Goal: Navigation & Orientation: Find specific page/section

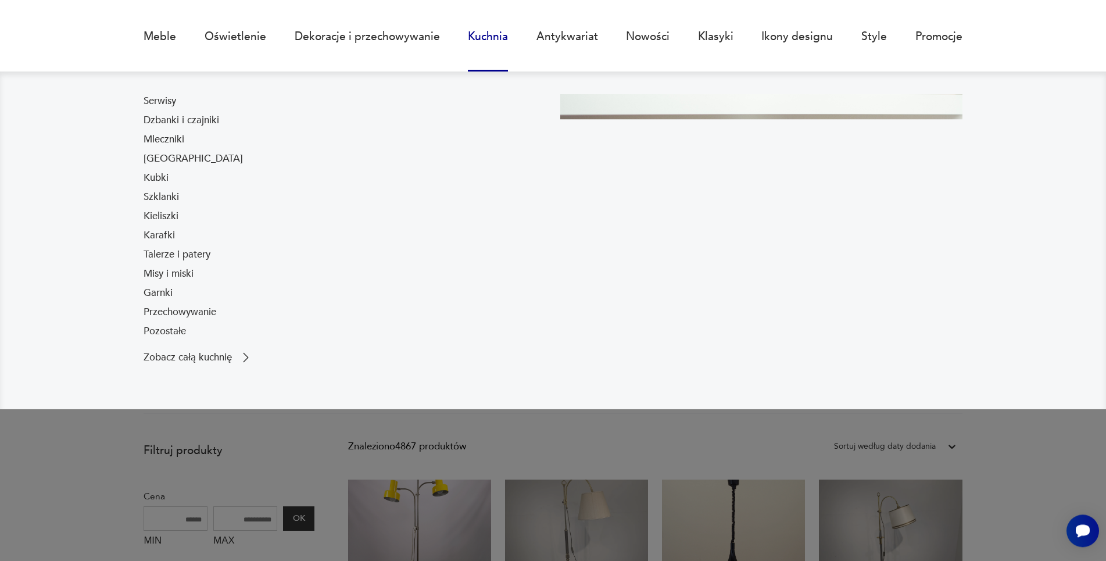
scroll to position [198, 0]
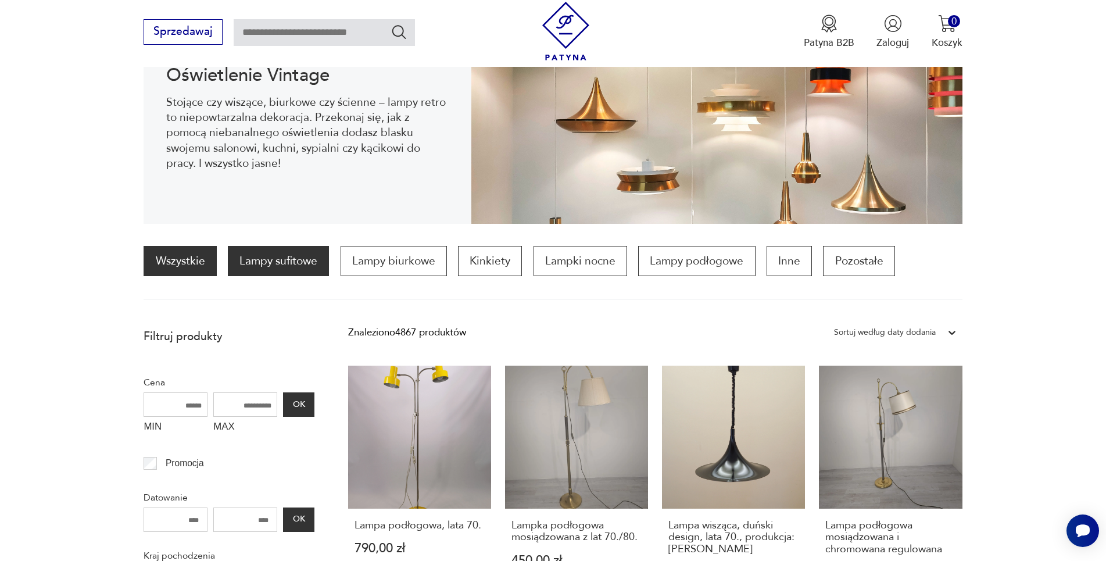
click at [286, 265] on p "Lampy sufitowe" at bounding box center [278, 261] width 101 height 30
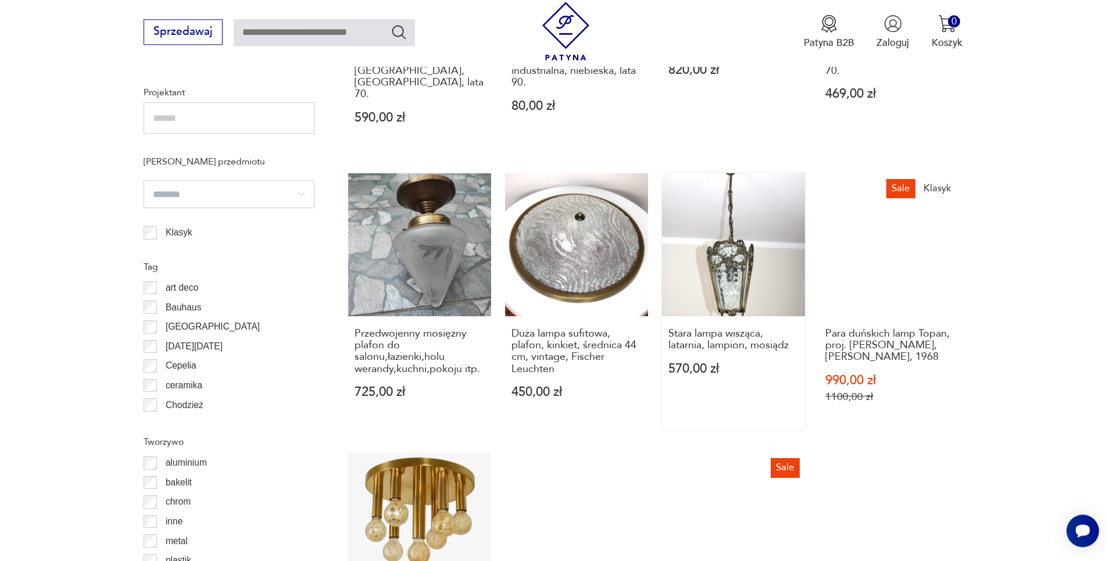
scroll to position [1532, 0]
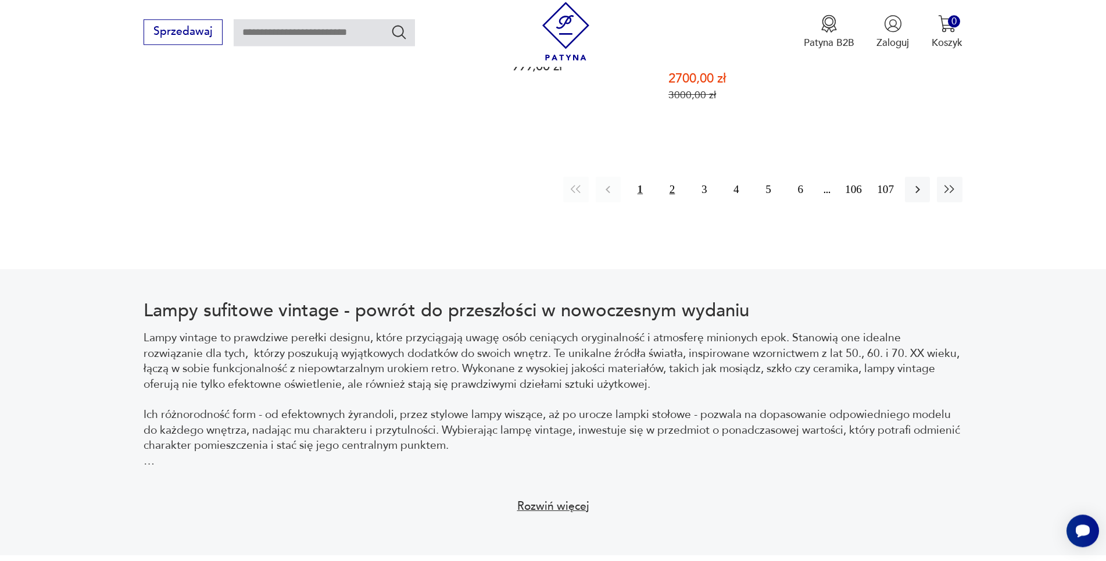
click at [674, 177] on button "2" at bounding box center [672, 189] width 25 height 25
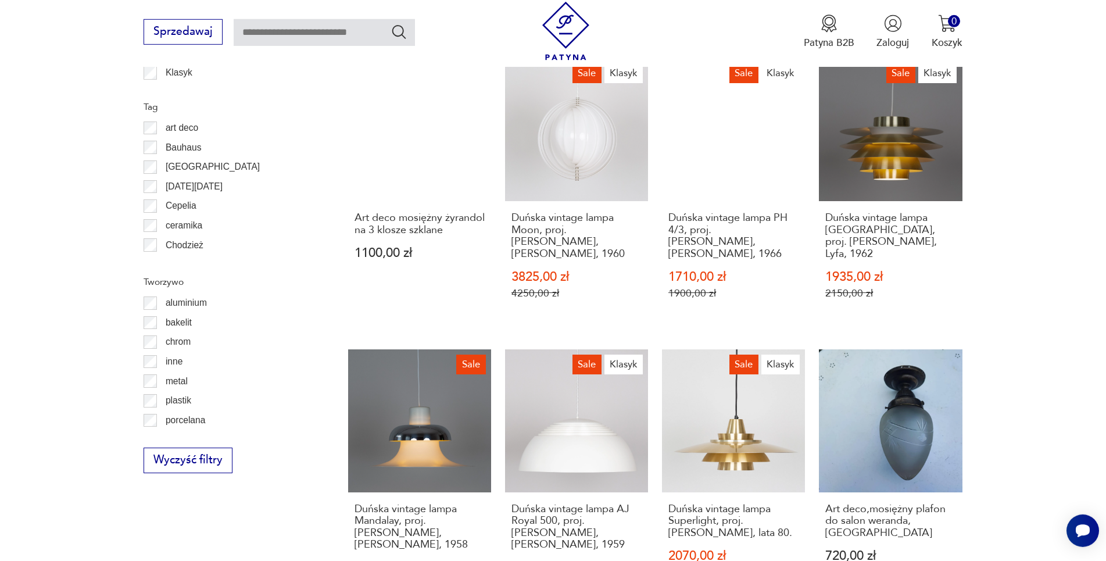
scroll to position [1334, 0]
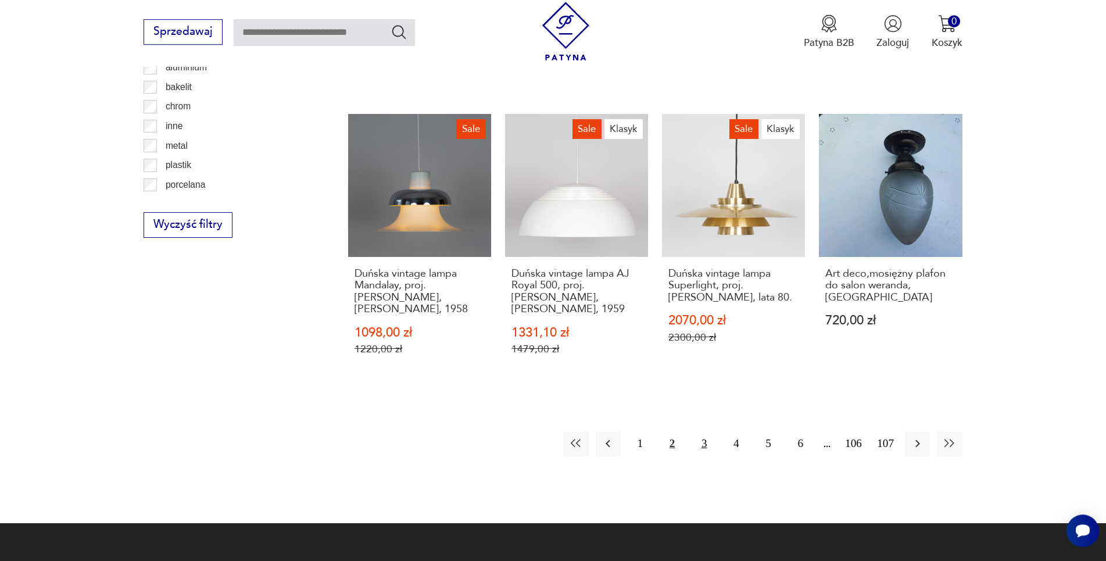
click at [704, 431] on button "3" at bounding box center [704, 443] width 25 height 25
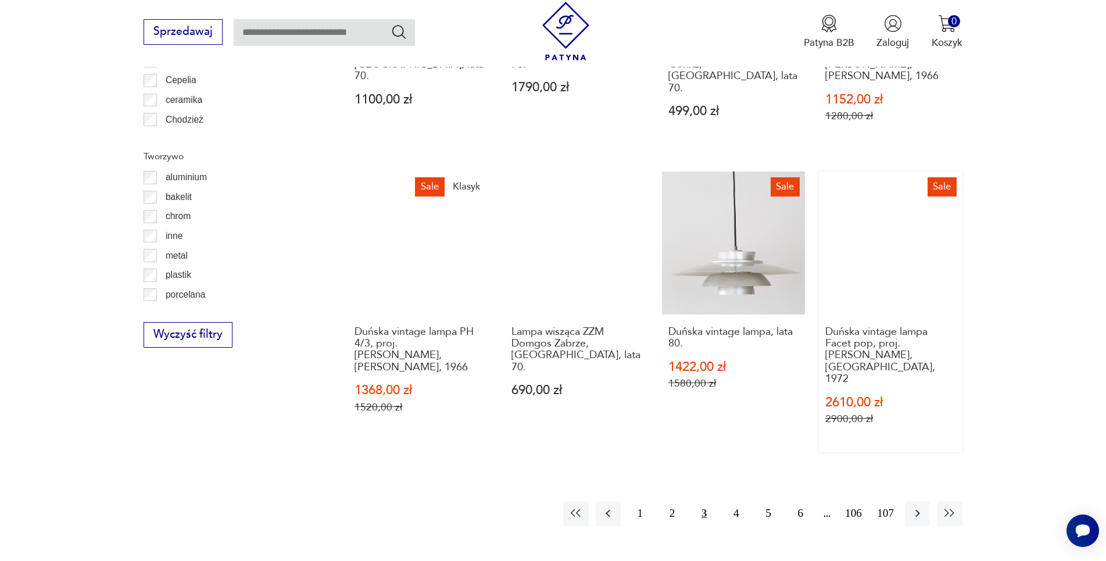
scroll to position [1334, 0]
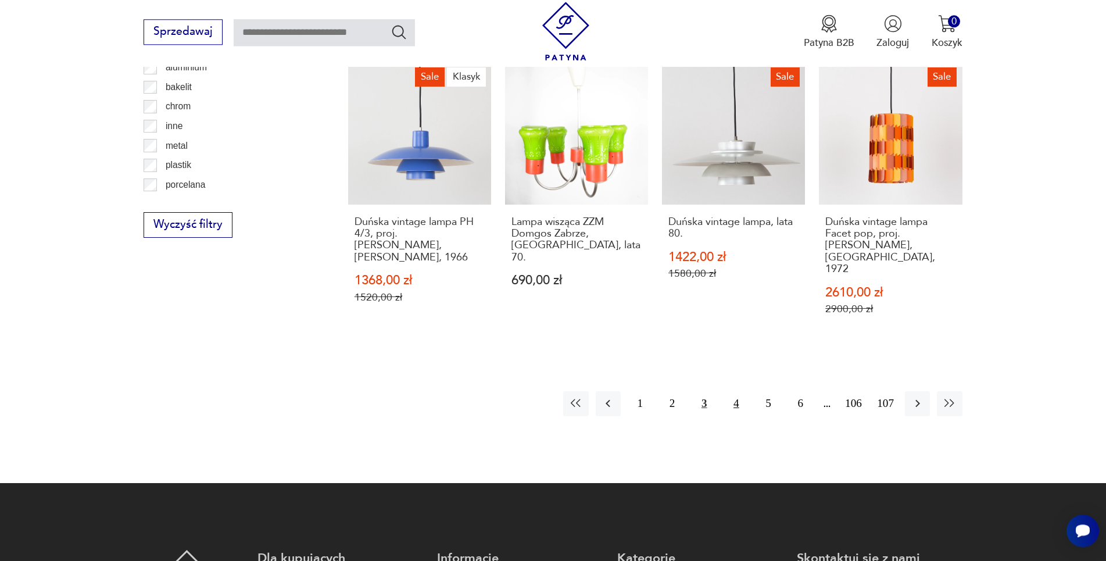
click at [739, 391] on button "4" at bounding box center [736, 403] width 25 height 25
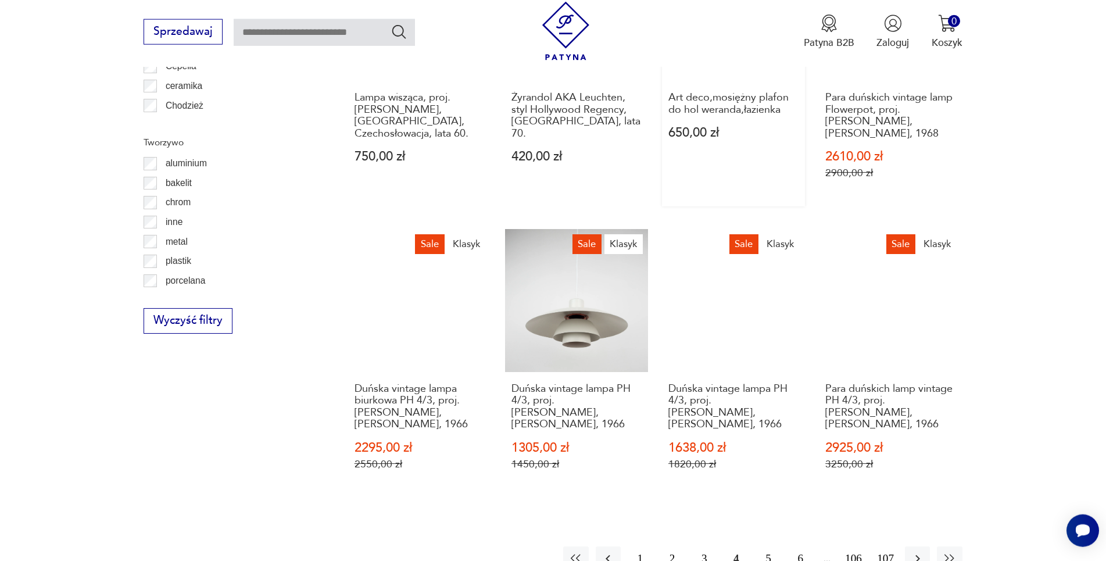
scroll to position [1433, 0]
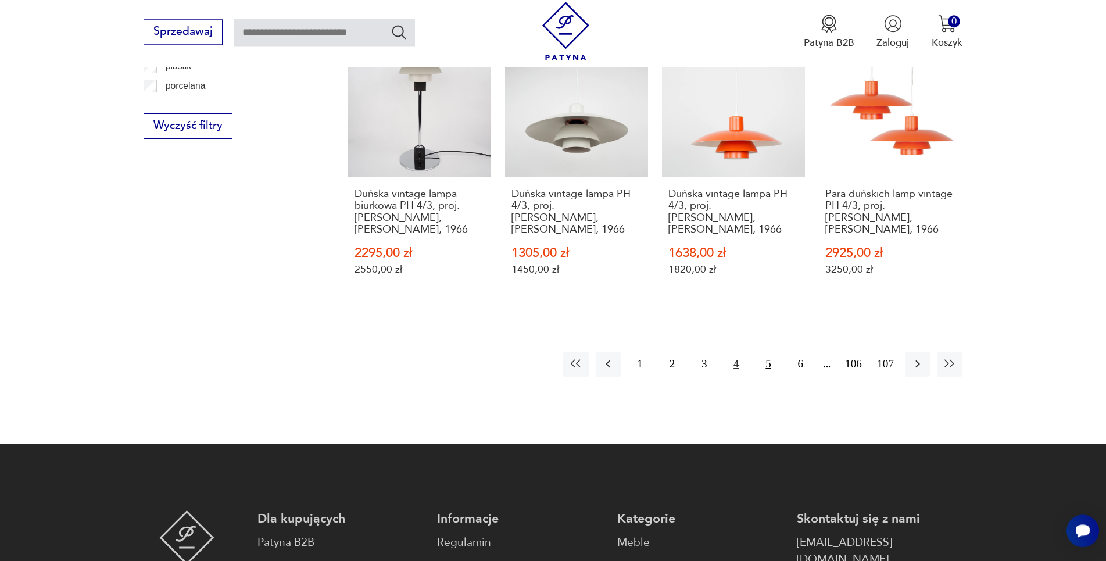
click at [761, 352] on button "5" at bounding box center [768, 364] width 25 height 25
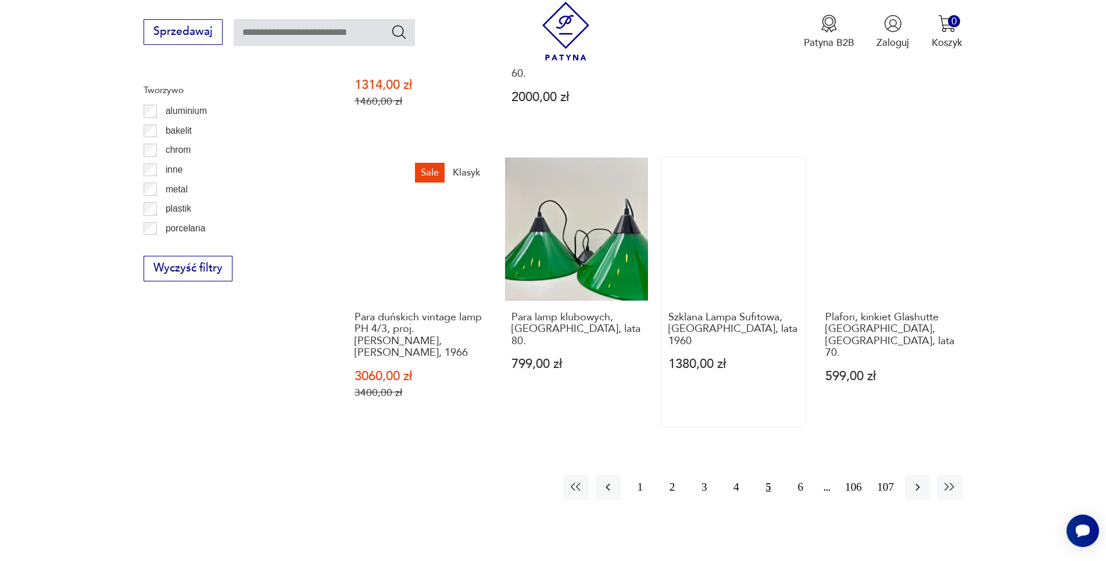
scroll to position [1433, 0]
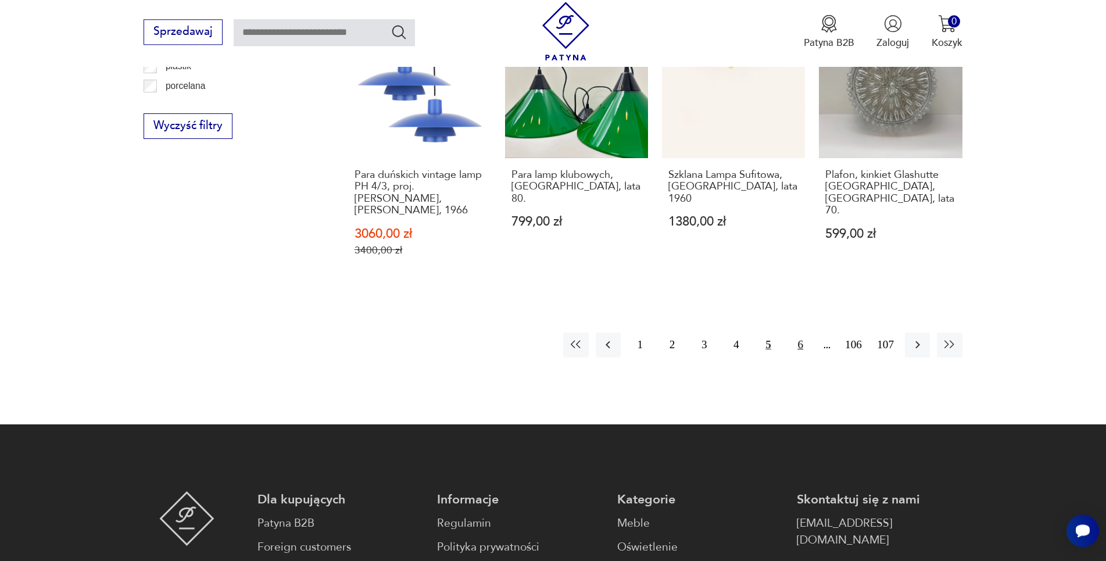
click at [798, 333] on button "6" at bounding box center [800, 345] width 25 height 25
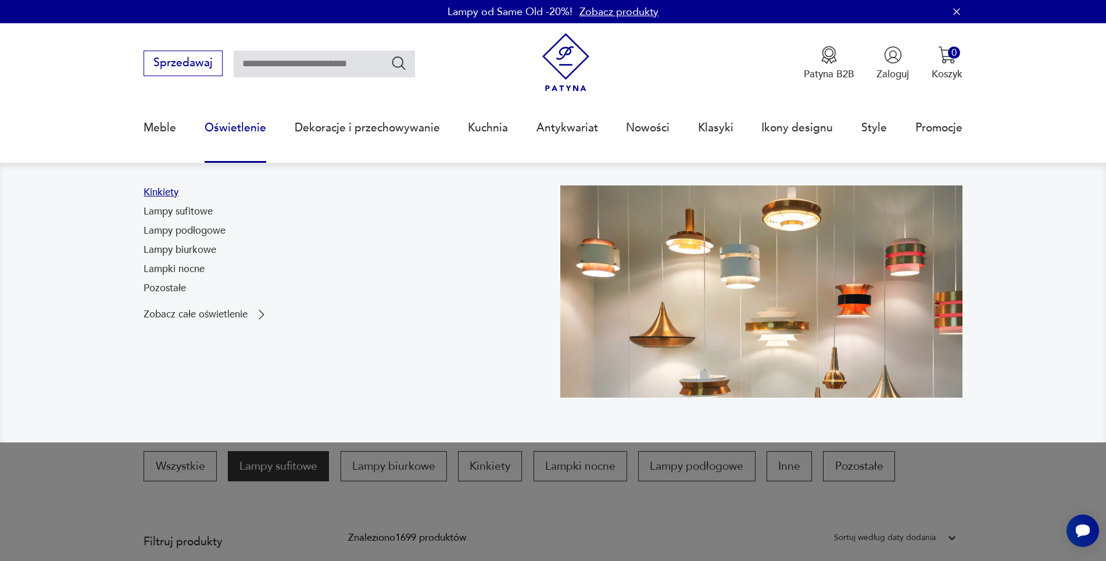
click at [154, 187] on link "Kinkiety" at bounding box center [161, 192] width 35 height 14
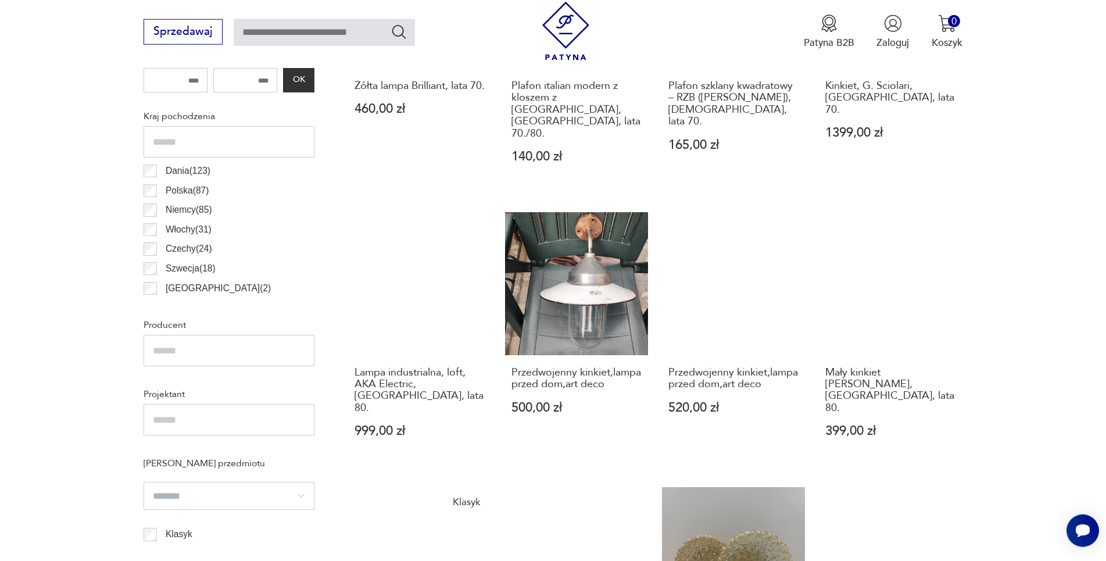
scroll to position [544, 0]
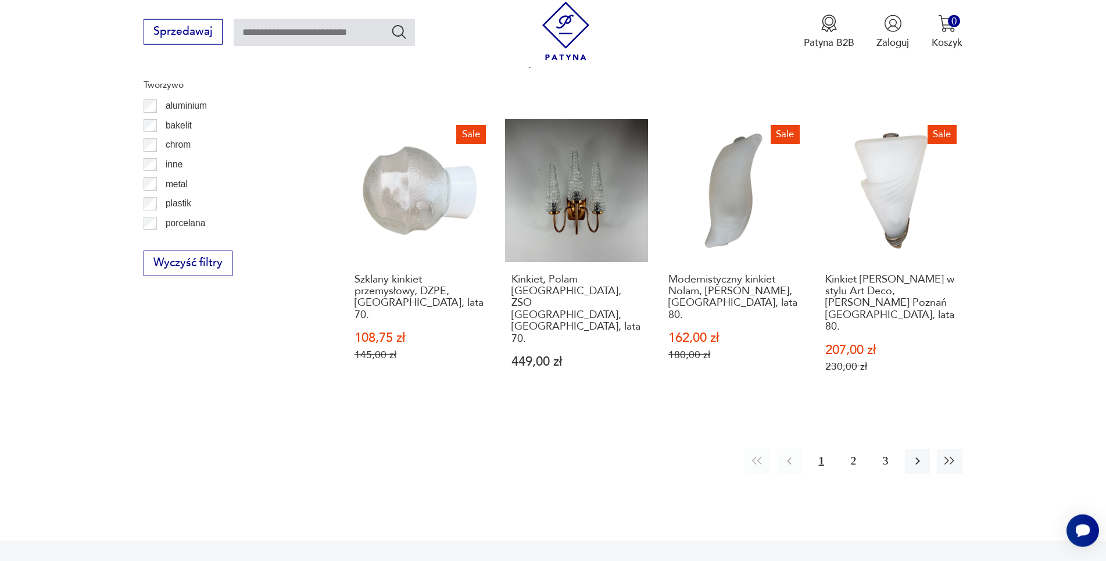
scroll to position [1334, 0]
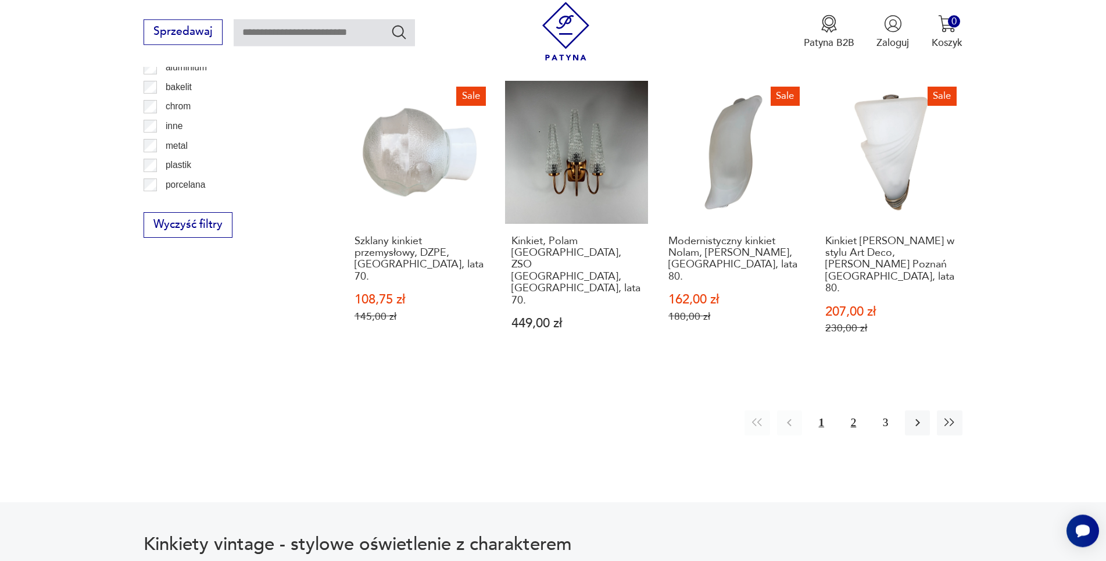
click at [859, 410] on button "2" at bounding box center [853, 422] width 25 height 25
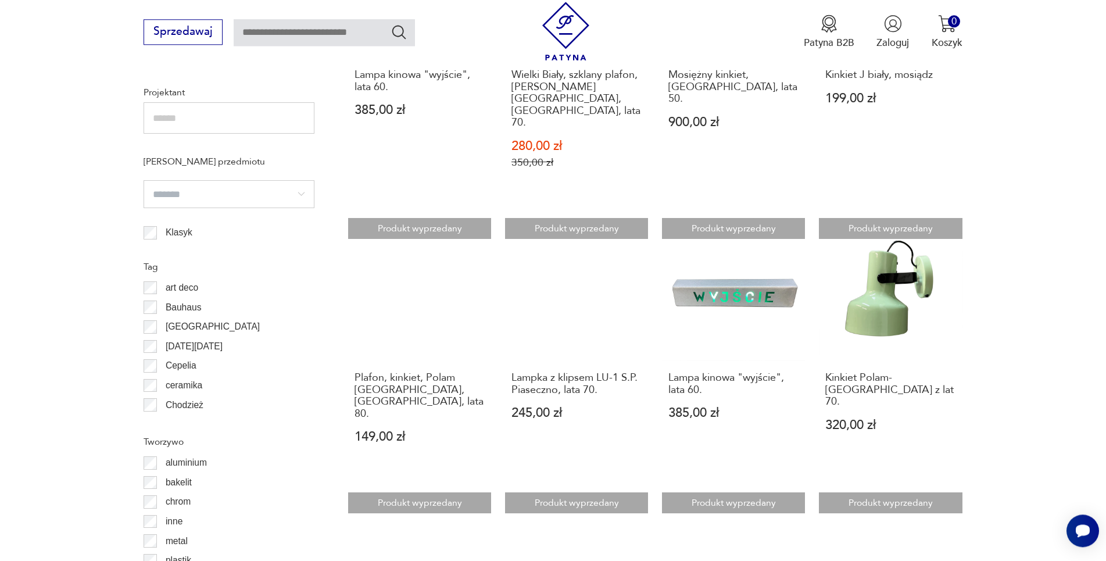
scroll to position [1235, 0]
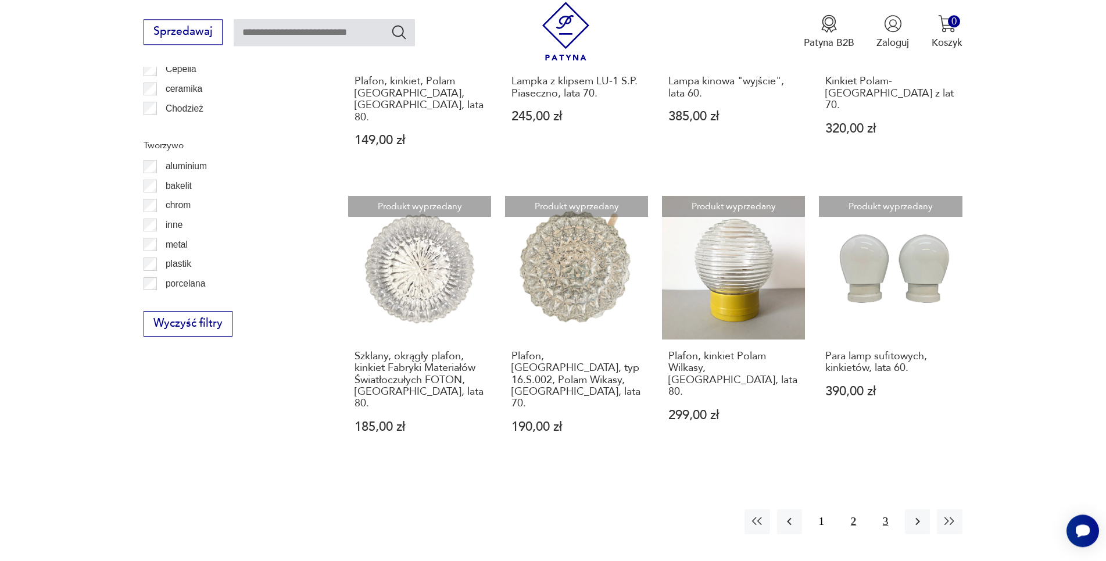
click at [884, 509] on button "3" at bounding box center [885, 521] width 25 height 25
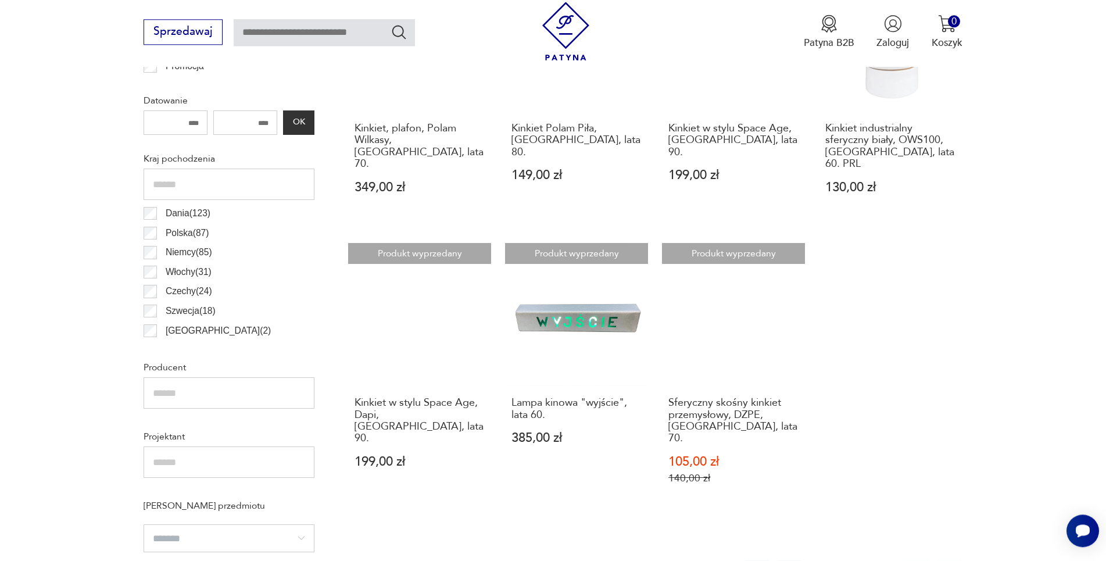
scroll to position [642, 0]
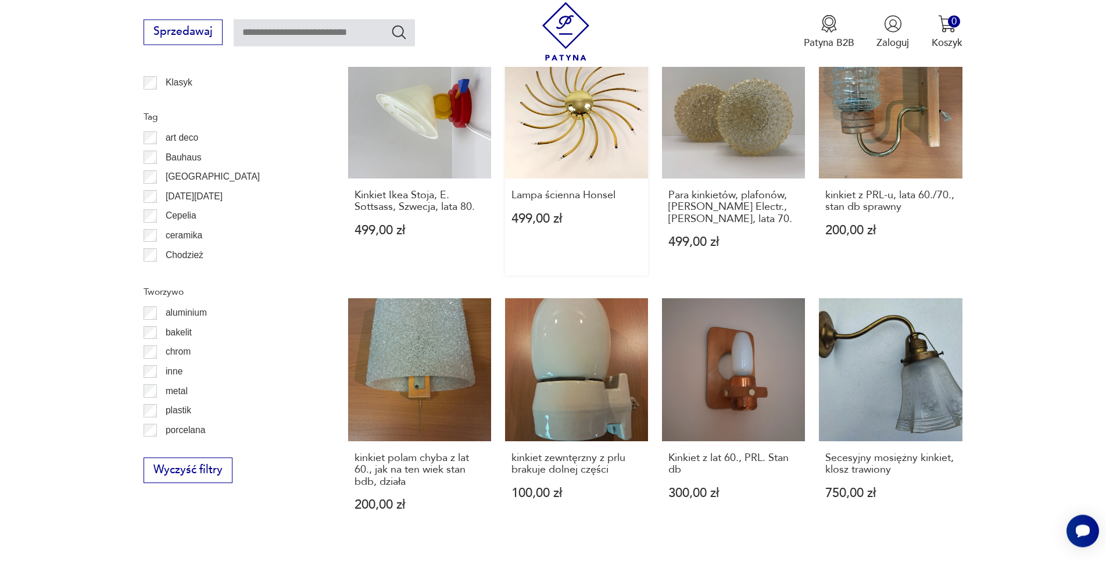
scroll to position [1137, 0]
